Goal: Task Accomplishment & Management: Complete application form

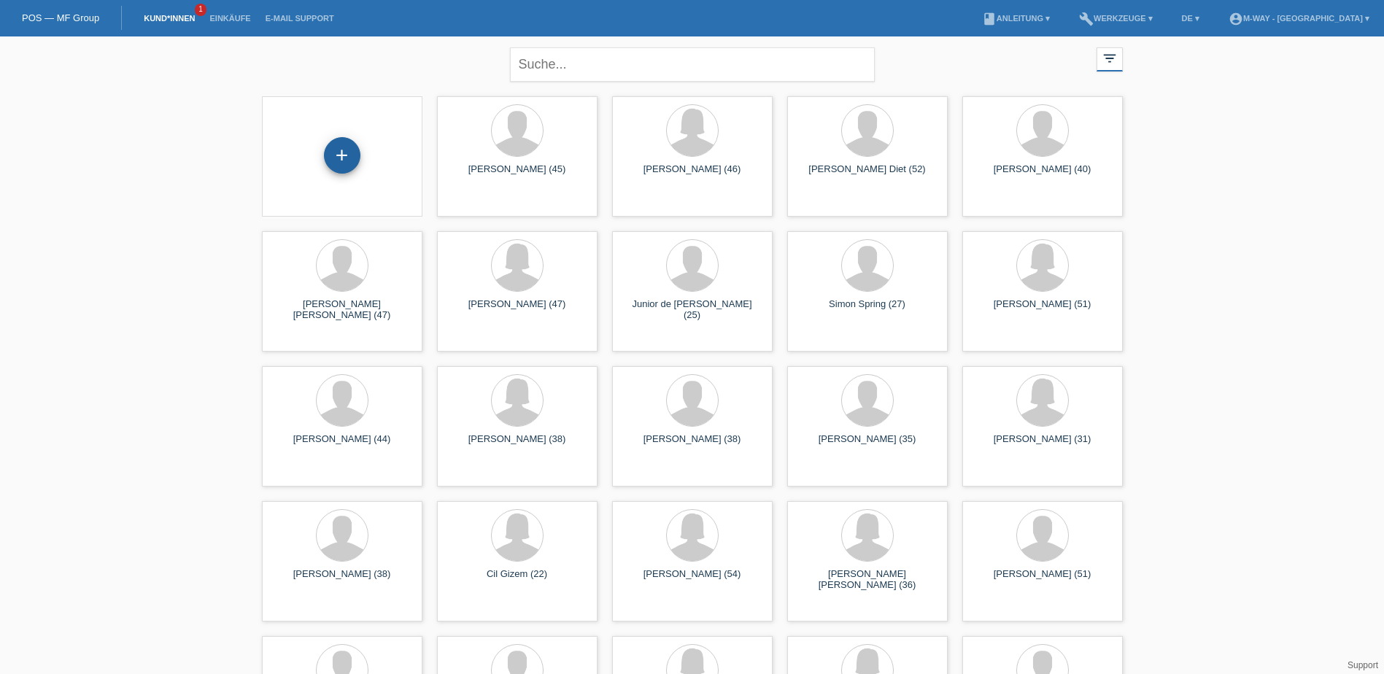
click at [339, 156] on div "+" at bounding box center [342, 155] width 36 height 36
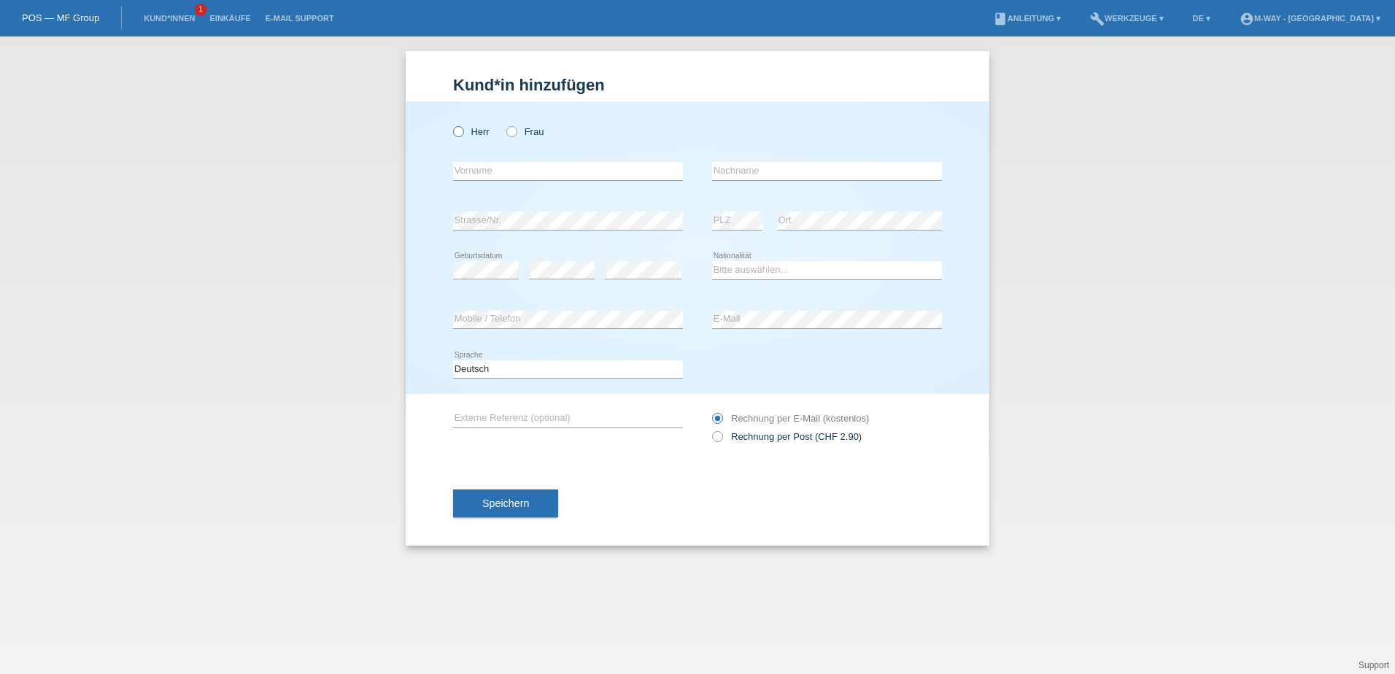
click at [477, 131] on label "Herr" at bounding box center [471, 131] width 36 height 11
click at [463, 131] on input "Herr" at bounding box center [457, 130] width 9 height 9
radio input "true"
click at [485, 174] on input "text" at bounding box center [568, 171] width 230 height 18
type input "Oleksandr"
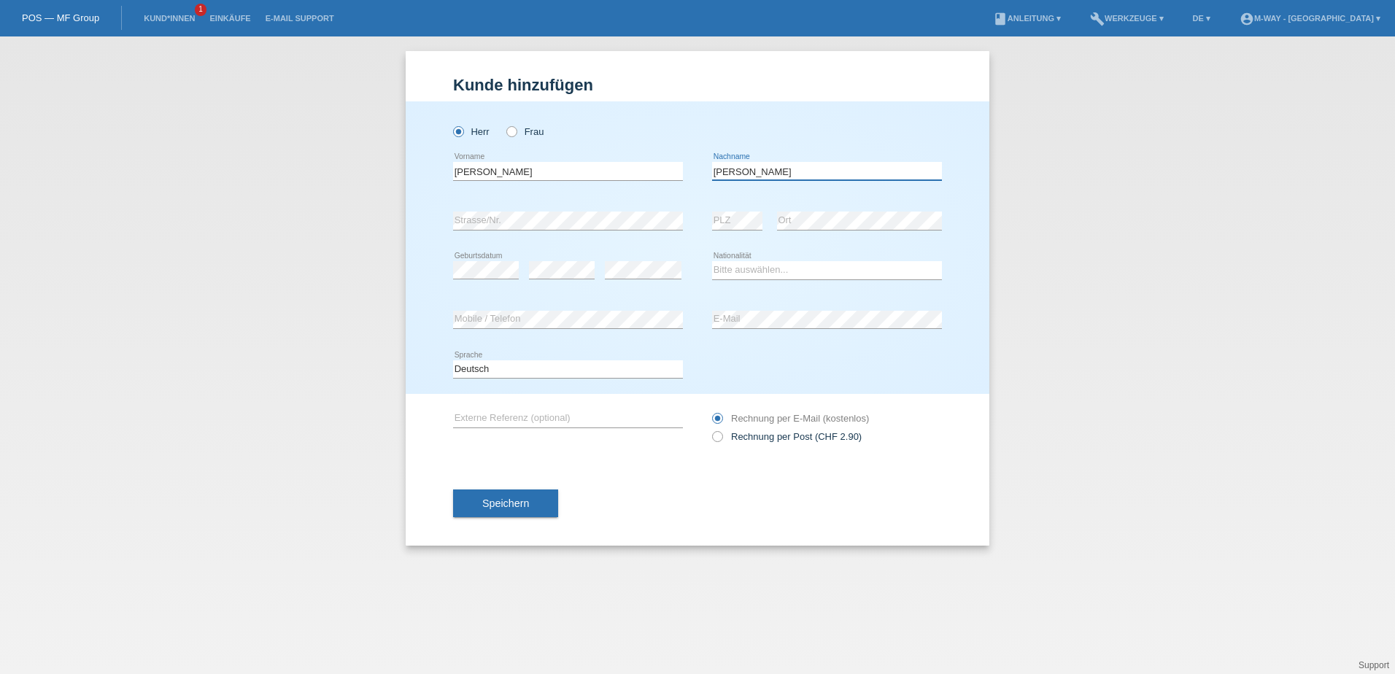
type input "[PERSON_NAME]"
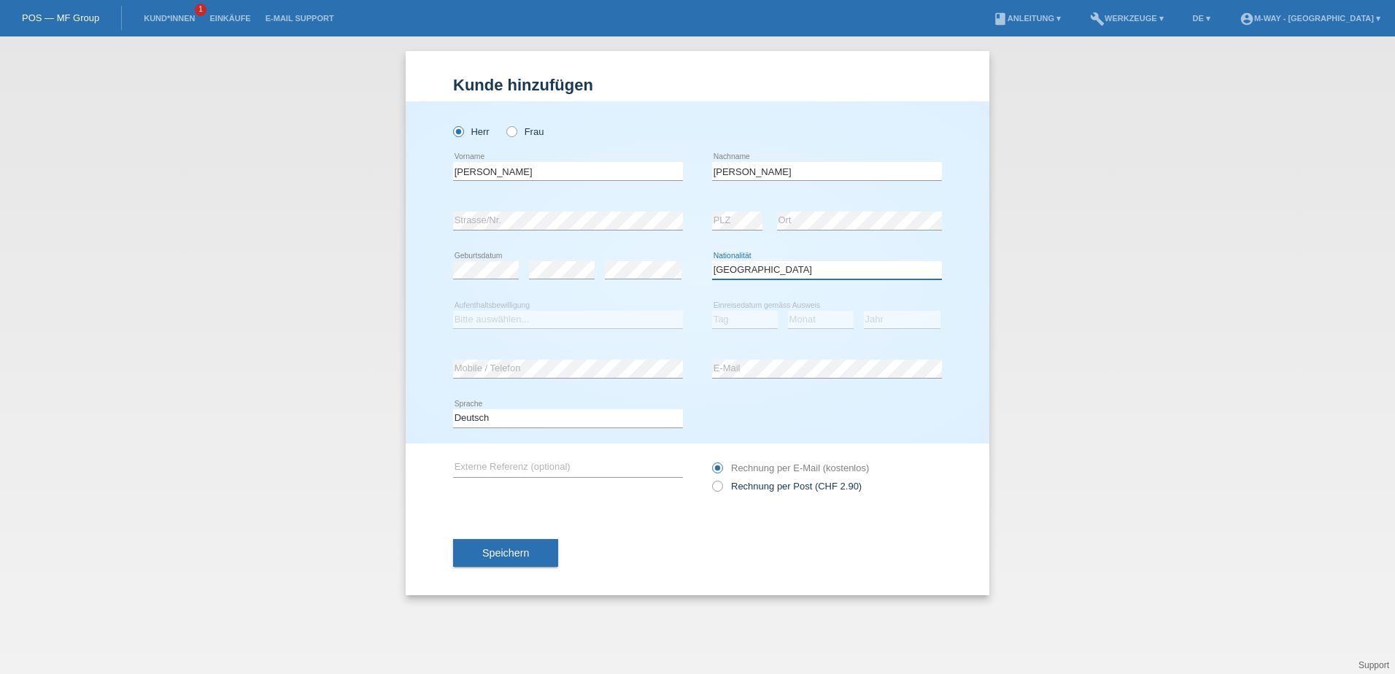
select select "UA"
select select "O"
click at [720, 320] on select "Tag 01 02 03 04 05 06 07 08 09 10 11" at bounding box center [745, 320] width 66 height 18
click at [712, 311] on select "Tag 01 02 03 04 05 06 07 08 09 10 11" at bounding box center [745, 320] width 66 height 18
select select "03"
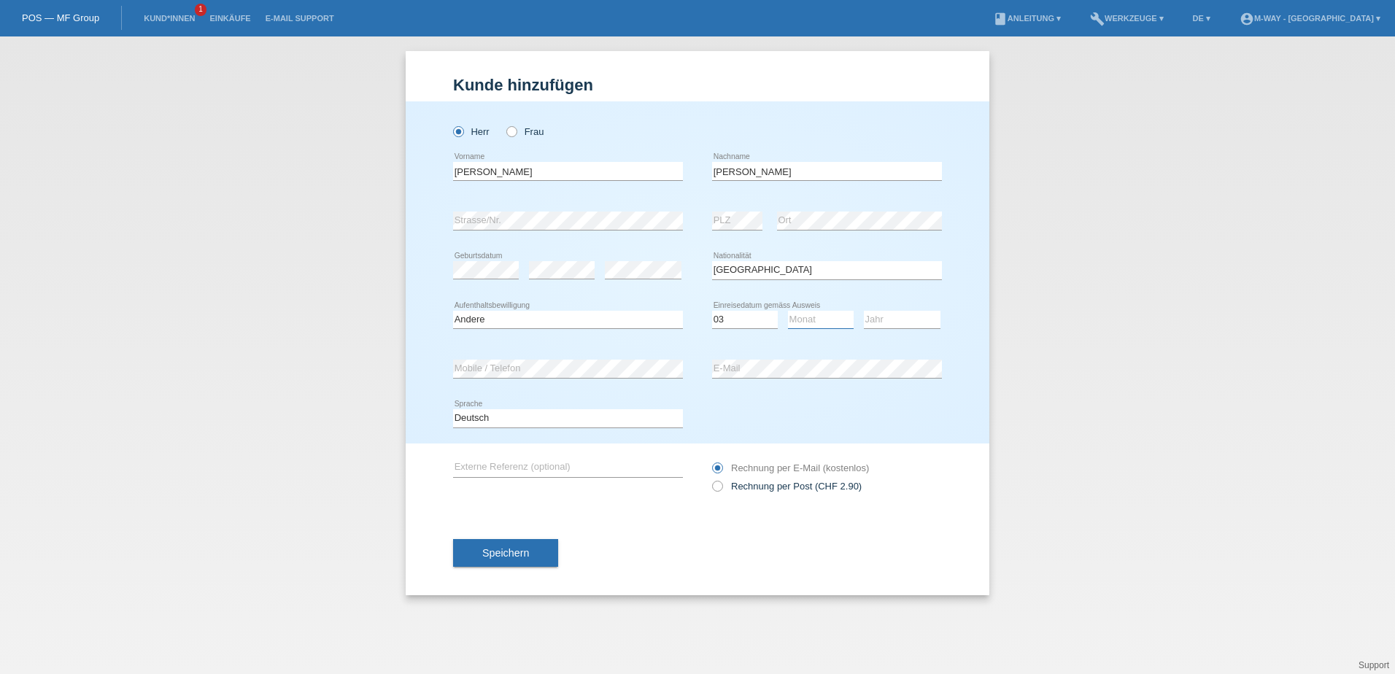
drag, startPoint x: 794, startPoint y: 312, endPoint x: 798, endPoint y: 320, distance: 9.1
click at [794, 311] on select "Monat 01 02 03 04 05 06 07 08 09 10 11" at bounding box center [821, 320] width 66 height 18
select select "03"
click at [788, 311] on select "Monat 01 02 03 04 05 06 07 08 09 10 11" at bounding box center [821, 320] width 66 height 18
click at [879, 311] on select "Jahr 2025 2024 2023 2022 2021 2020 2019 2018 2017 2016 2015 2014 2013 2012 2011…" at bounding box center [902, 320] width 77 height 18
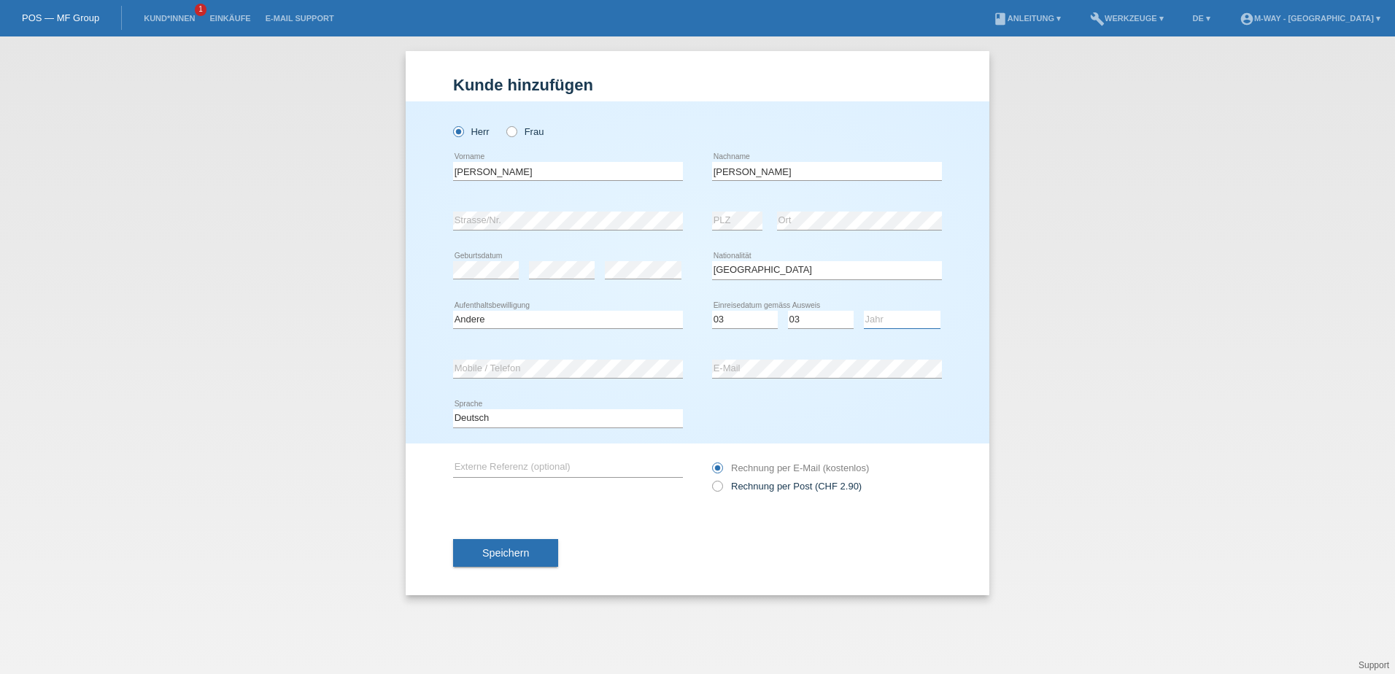
select select "2022"
click at [864, 311] on select "Jahr 2025 2024 2023 2022 2021 2020 2019 2018 2017 2016 2015 2014 2013 2012 2011…" at bounding box center [902, 320] width 77 height 18
click at [531, 556] on button "Speichern" at bounding box center [505, 553] width 105 height 28
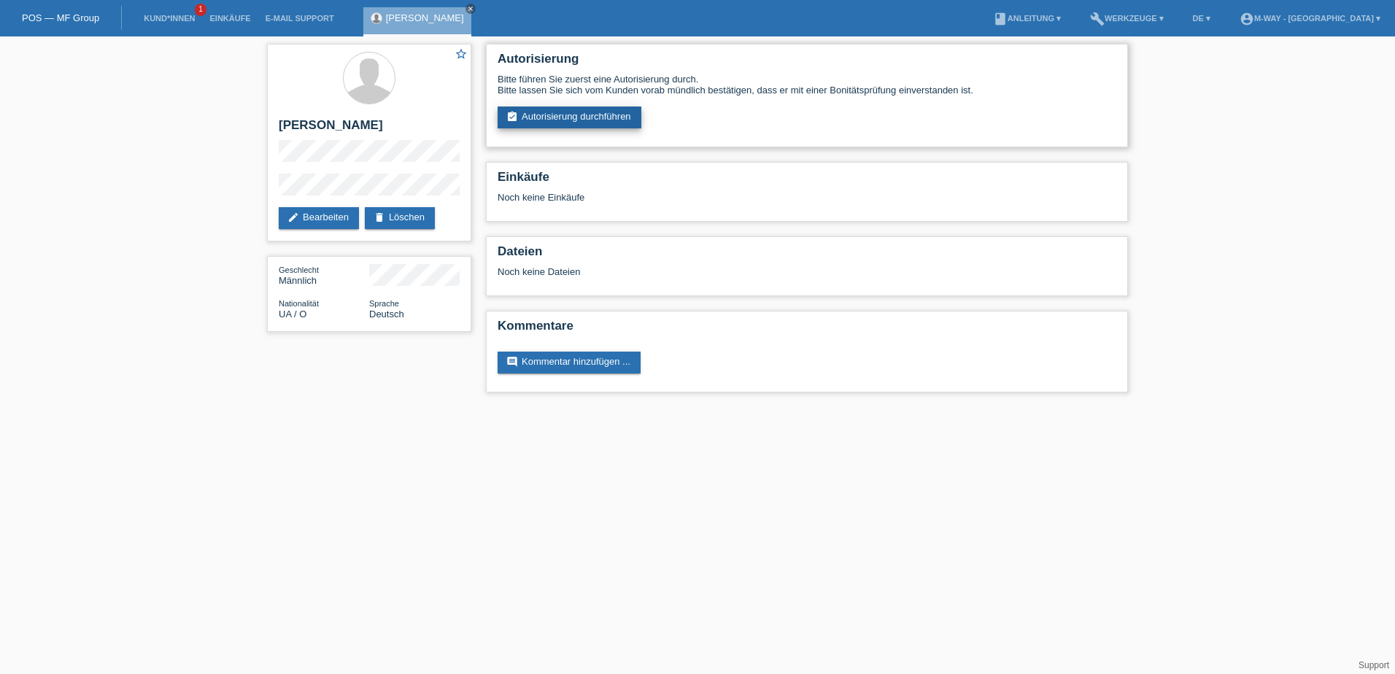
click at [524, 113] on link "assignment_turned_in Autorisierung durchführen" at bounding box center [570, 118] width 144 height 22
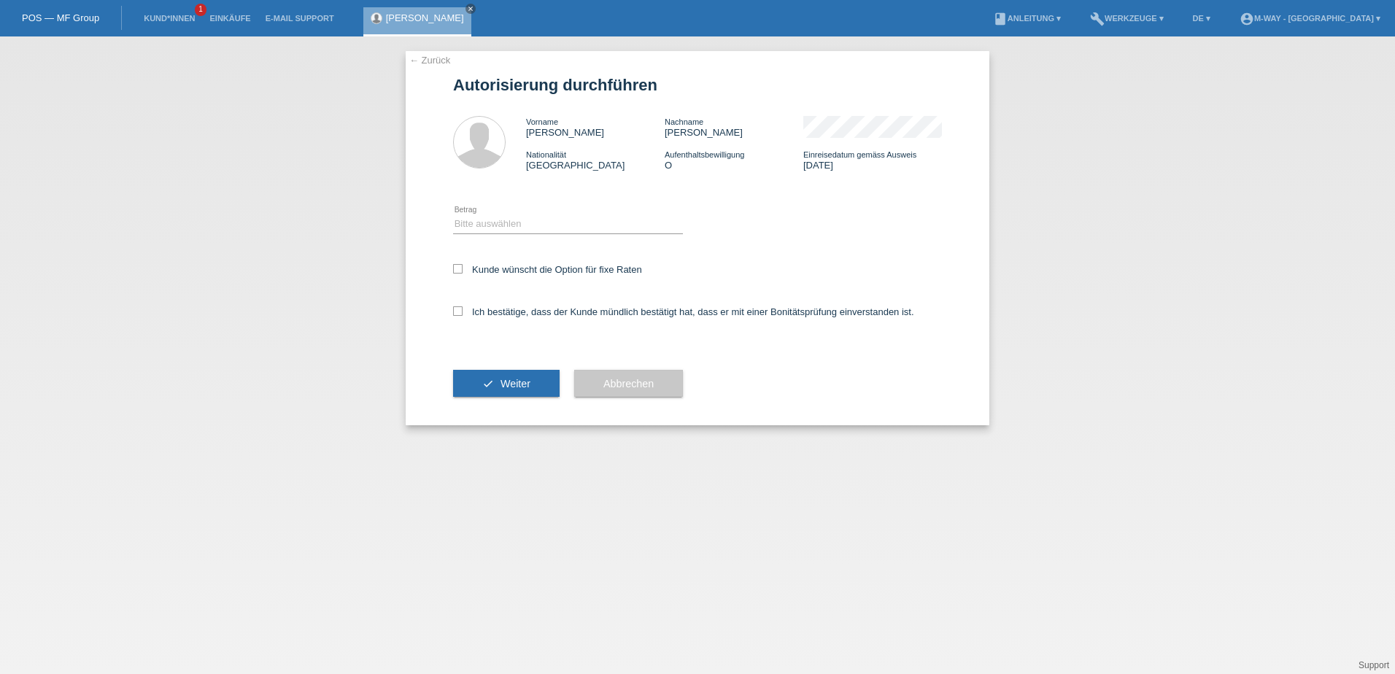
click at [499, 280] on div "Kunde wünscht die Option für fixe Raten" at bounding box center [697, 271] width 489 height 42
click at [501, 269] on label "Kunde wünscht die Option für fixe Raten" at bounding box center [547, 269] width 189 height 11
click at [463, 269] on input "Kunde wünscht die Option für fixe Raten" at bounding box center [457, 268] width 9 height 9
checkbox input "true"
click at [507, 313] on label "Ich bestätige, dass der Kunde mündlich bestätigt hat, dass er mit einer Bonität…" at bounding box center [683, 311] width 461 height 11
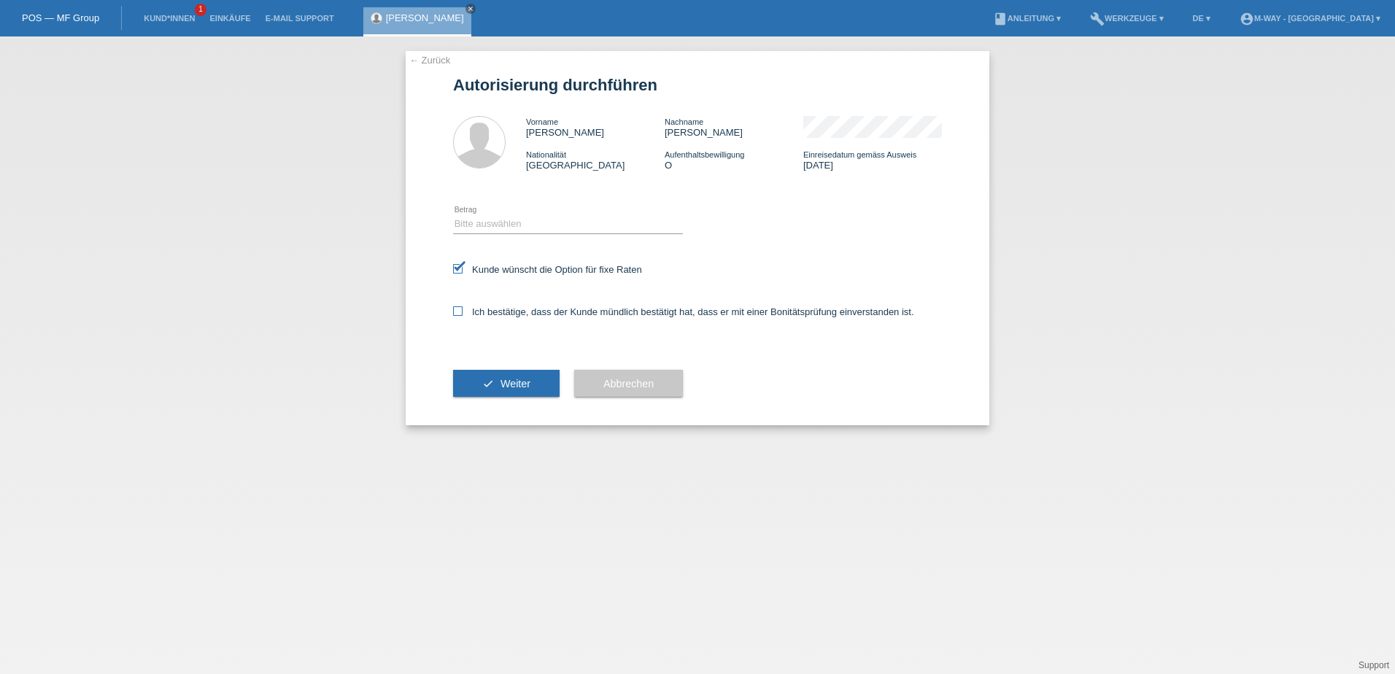
click at [463, 313] on input "Ich bestätige, dass der Kunde mündlich bestätigt hat, dass er mit einer Bonität…" at bounding box center [457, 310] width 9 height 9
checkbox input "true"
click at [517, 222] on select "Bitte auswählen CHF 1.00 - CHF 499.00 CHF 500.00 - CHF 1'999.00 CHF 2'000.00 - …" at bounding box center [568, 224] width 230 height 18
select select "2"
click at [453, 215] on select "Bitte auswählen CHF 1.00 - CHF 499.00 CHF 500.00 - CHF 1'999.00 CHF 2'000.00 - …" at bounding box center [568, 224] width 230 height 18
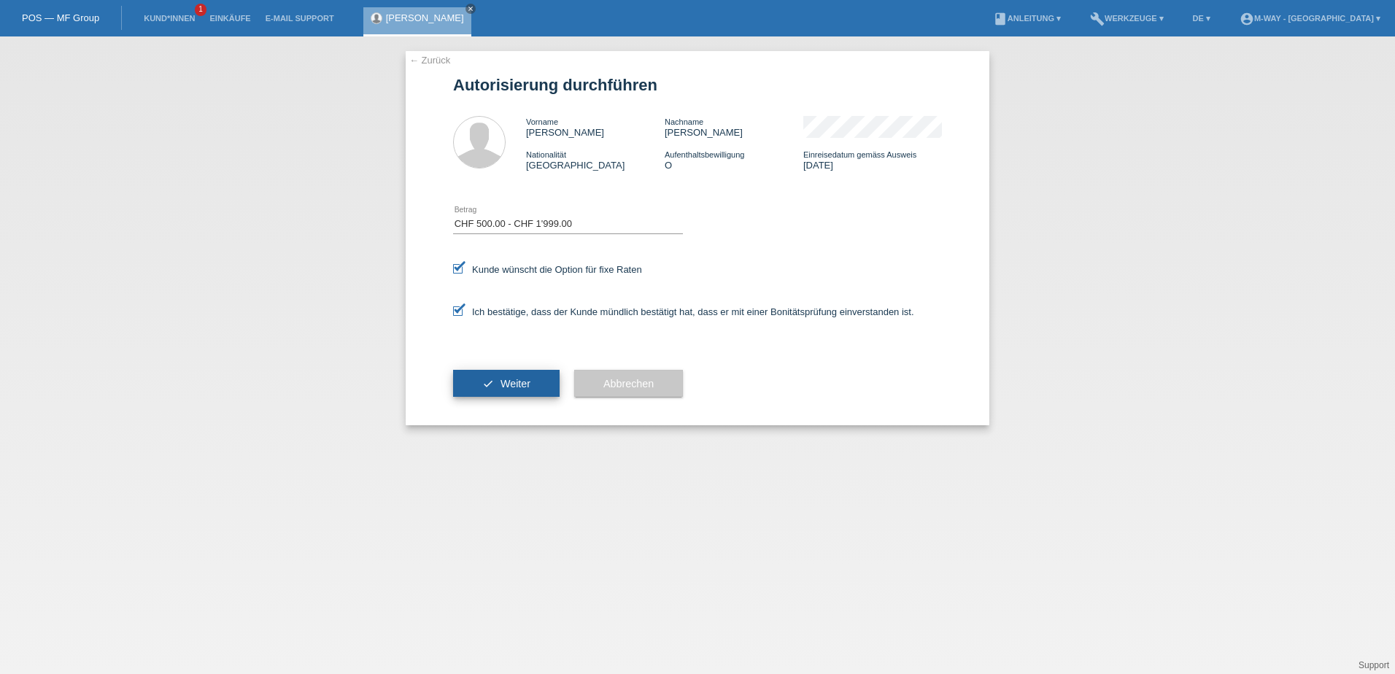
click at [528, 378] on span "Weiter" at bounding box center [516, 384] width 30 height 12
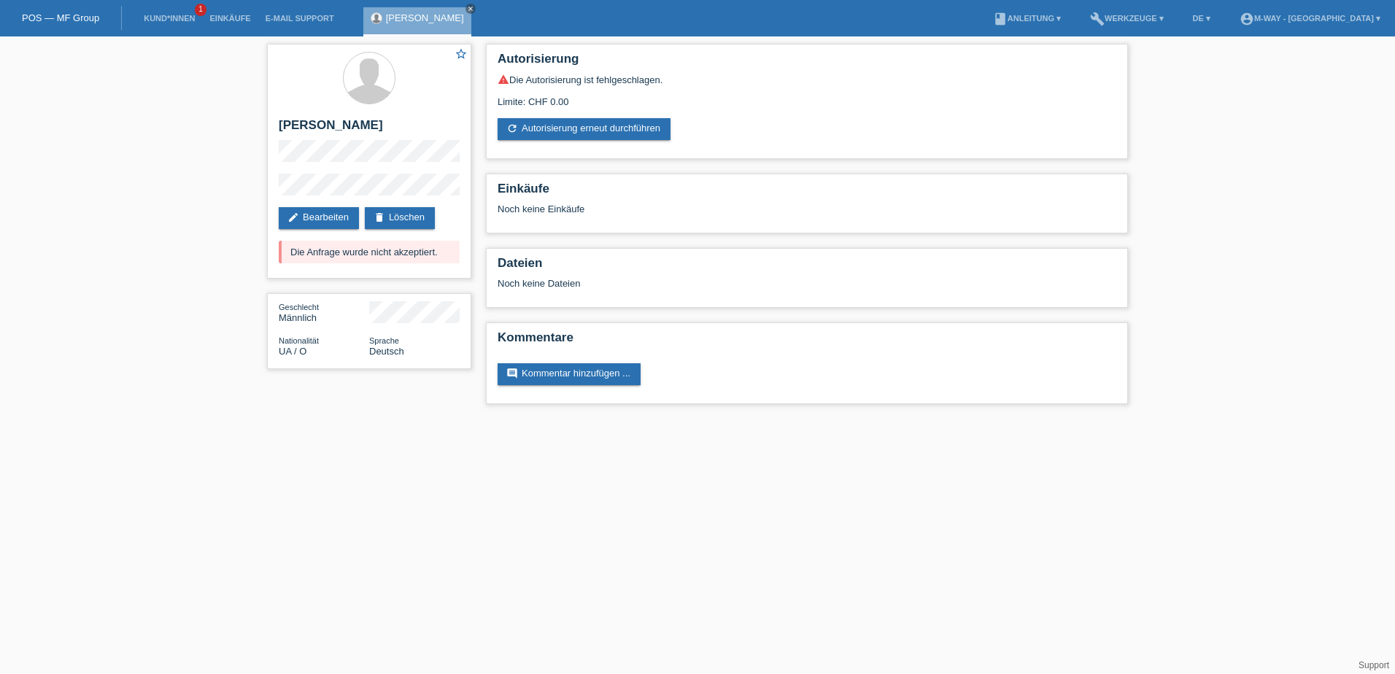
click at [223, 153] on div "star_border [PERSON_NAME] edit Bearbeiten delete Löschen Die Anfrage wurde nich…" at bounding box center [697, 227] width 1395 height 382
